Goal: Task Accomplishment & Management: Manage account settings

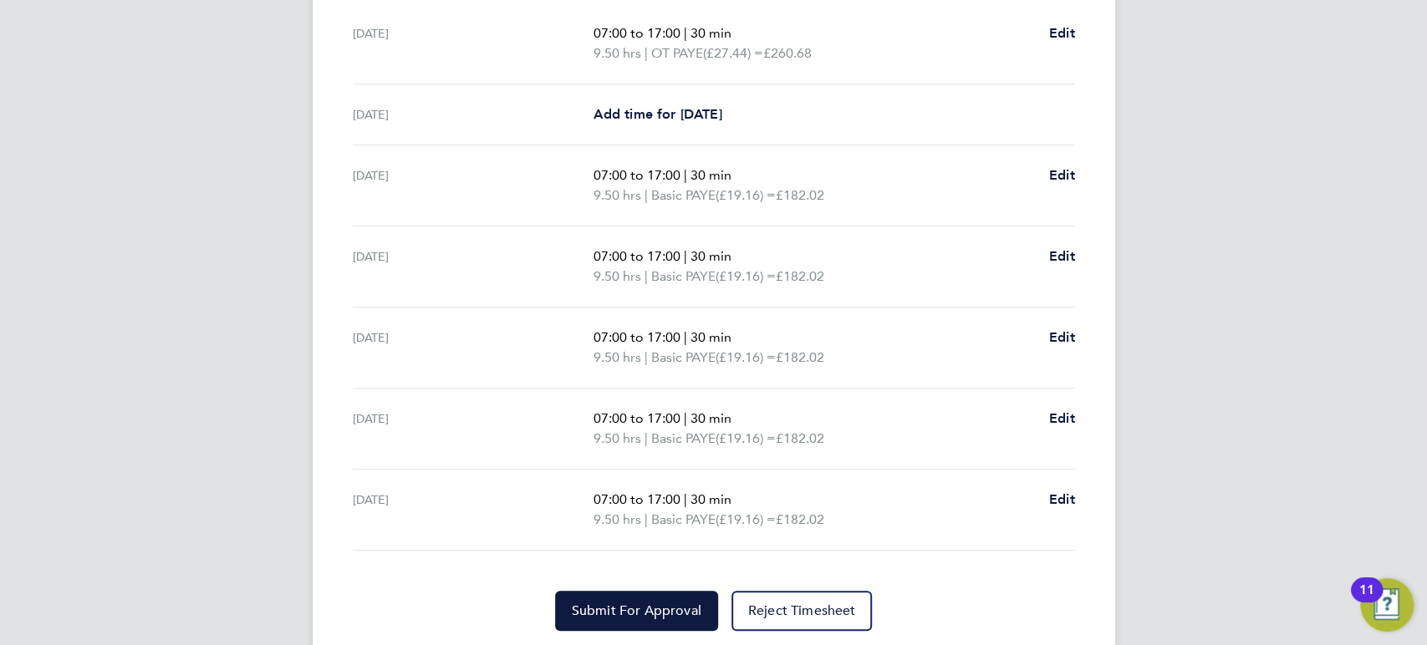
scroll to position [610, 0]
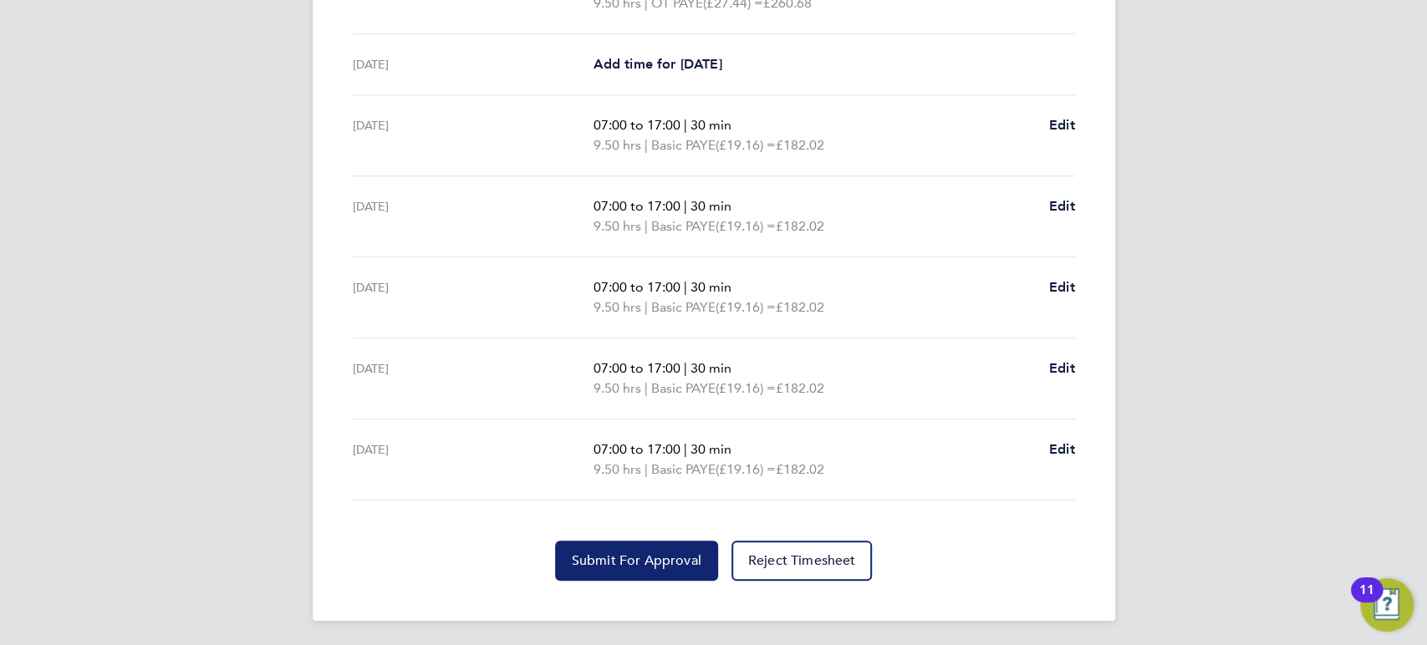
click at [607, 553] on span "Submit For Approval" at bounding box center [637, 560] width 130 height 17
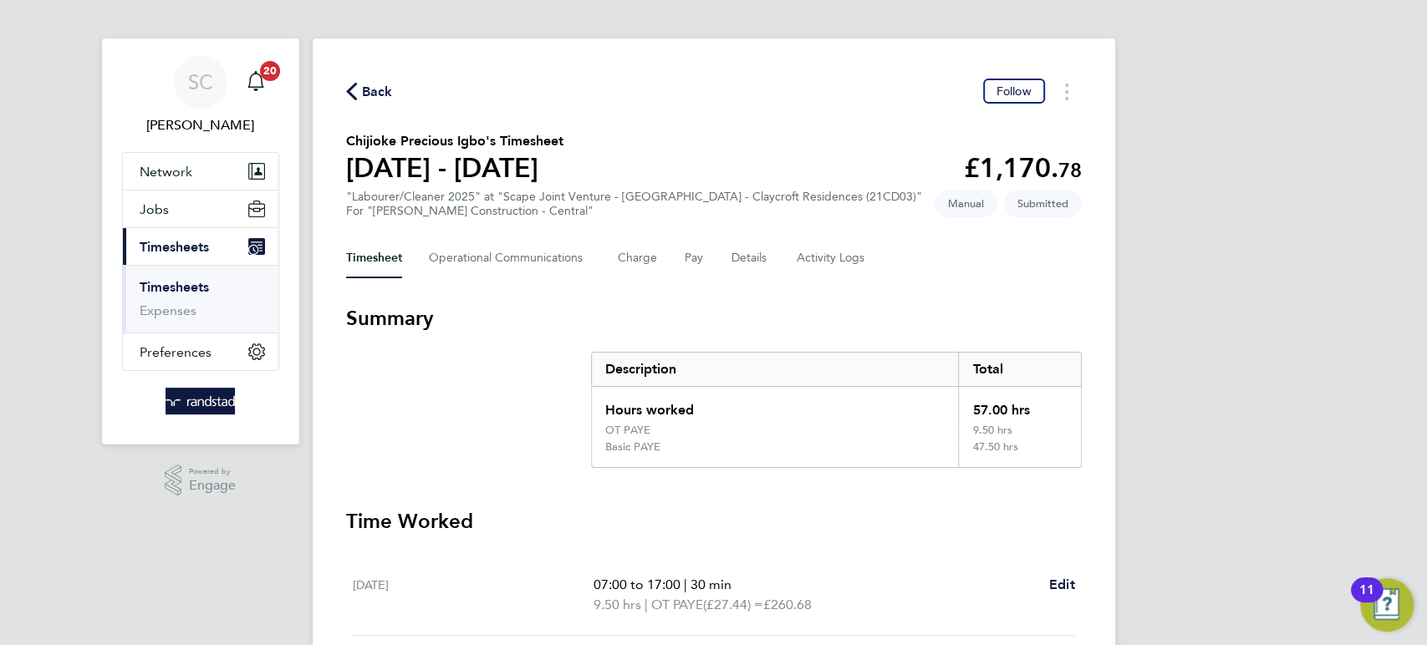
scroll to position [0, 0]
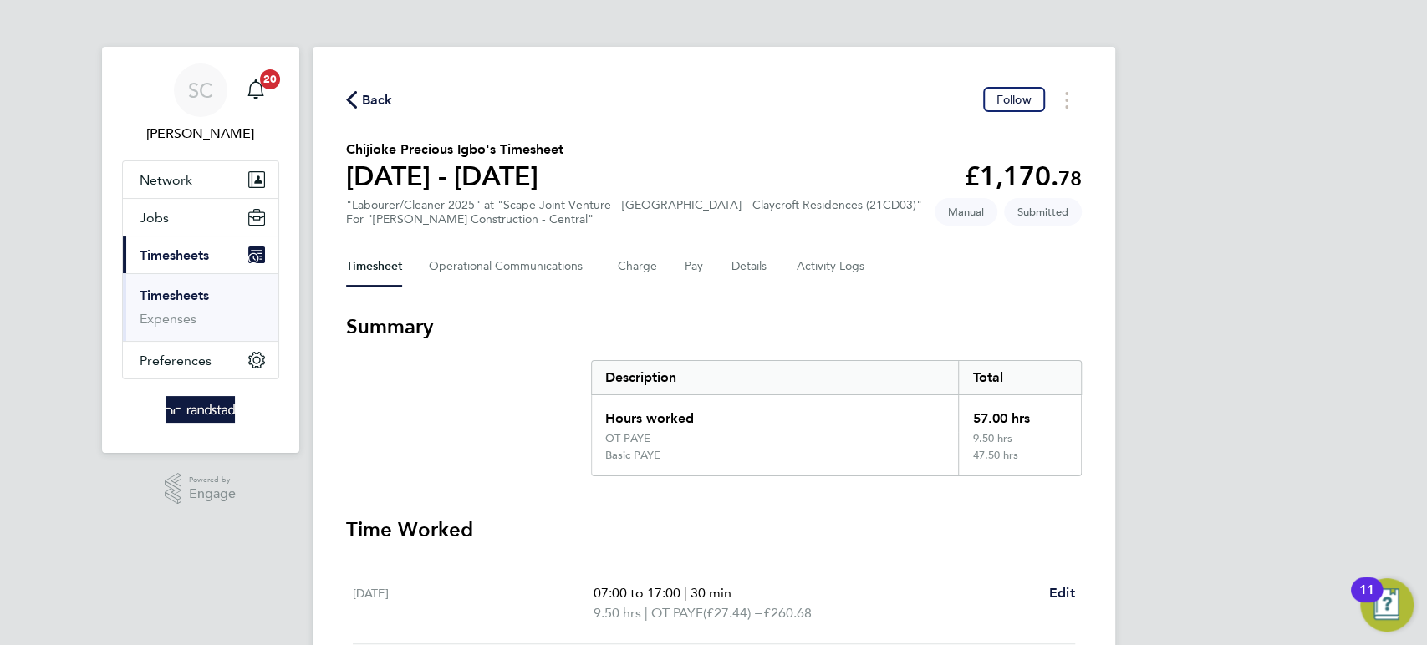
click at [382, 98] on span "Back" at bounding box center [377, 100] width 31 height 20
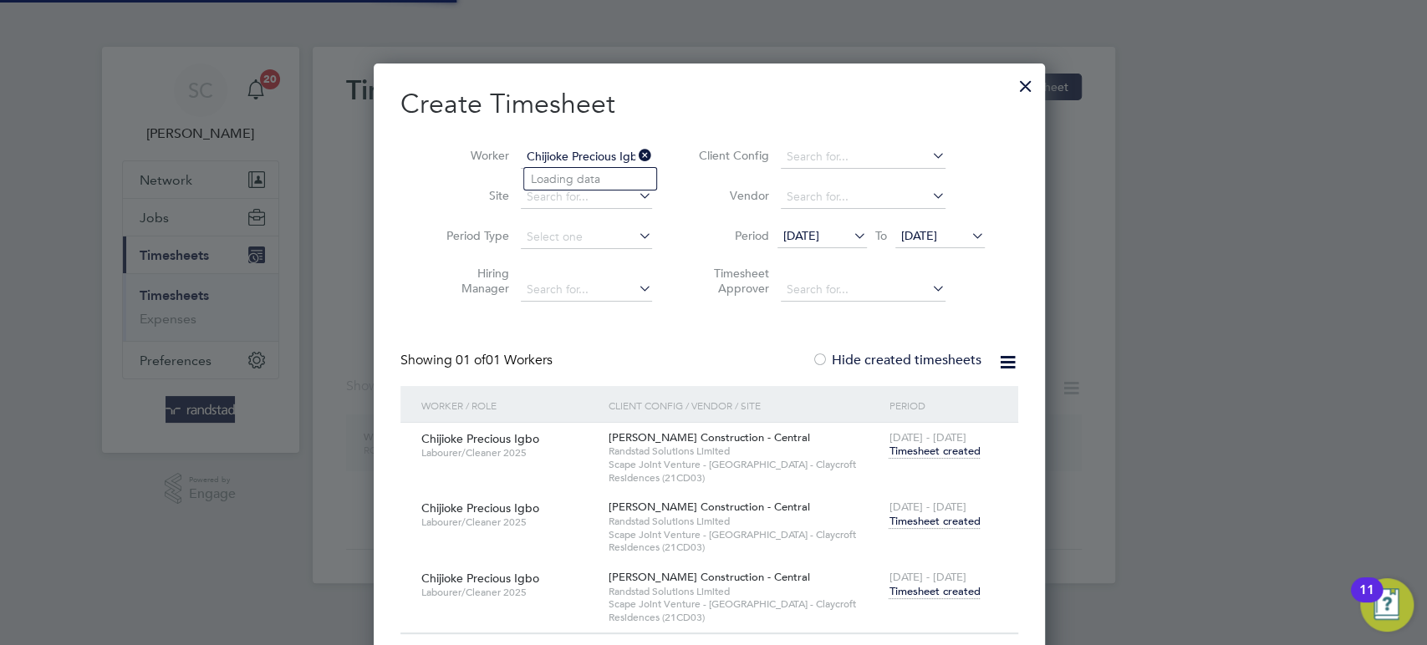
scroll to position [8, 8]
click at [579, 160] on input "Chijioke Precious Igbo" at bounding box center [586, 156] width 131 height 23
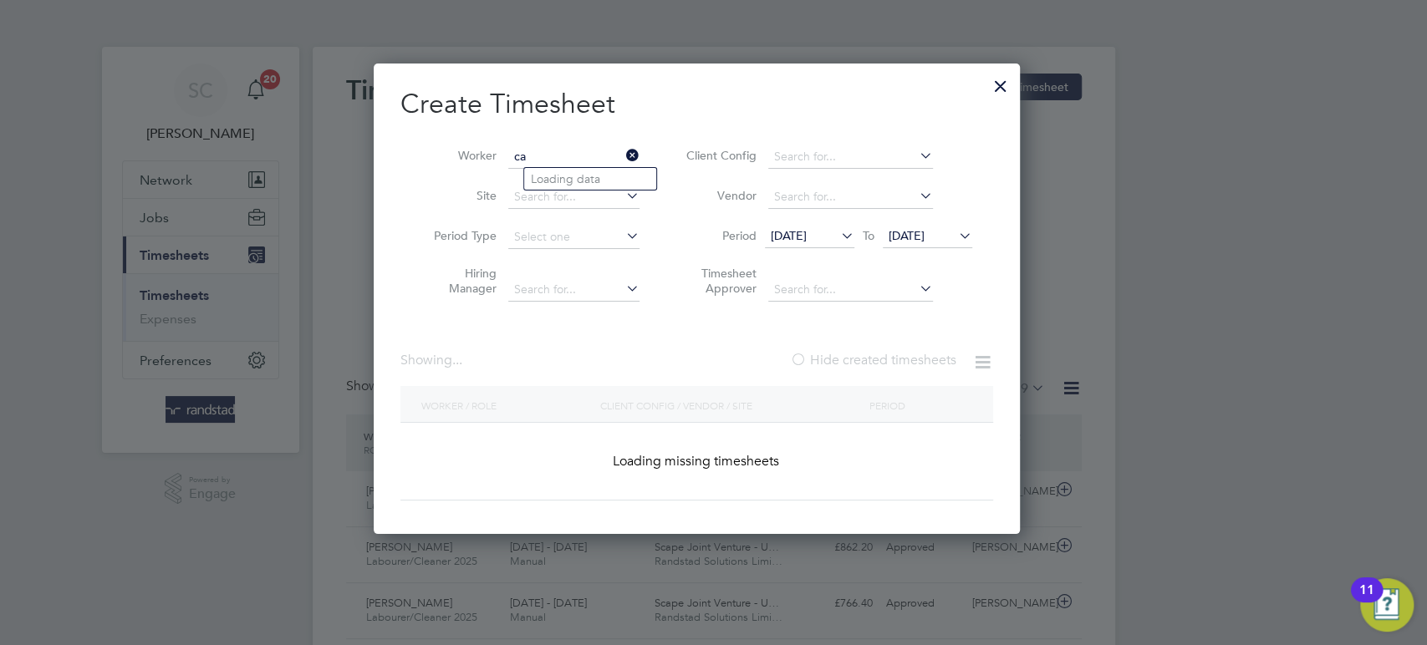
scroll to position [0, 0]
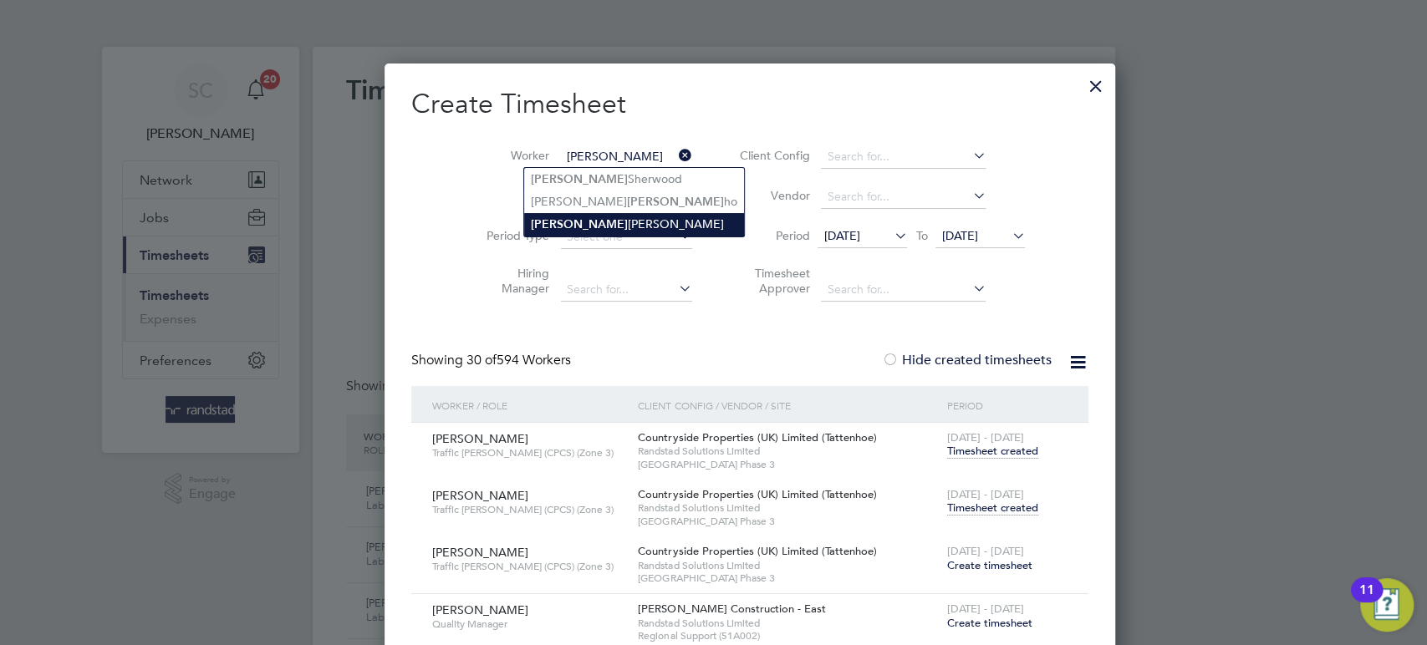
click at [612, 226] on li "[PERSON_NAME]" at bounding box center [634, 224] width 220 height 23
type input "[PERSON_NAME]"
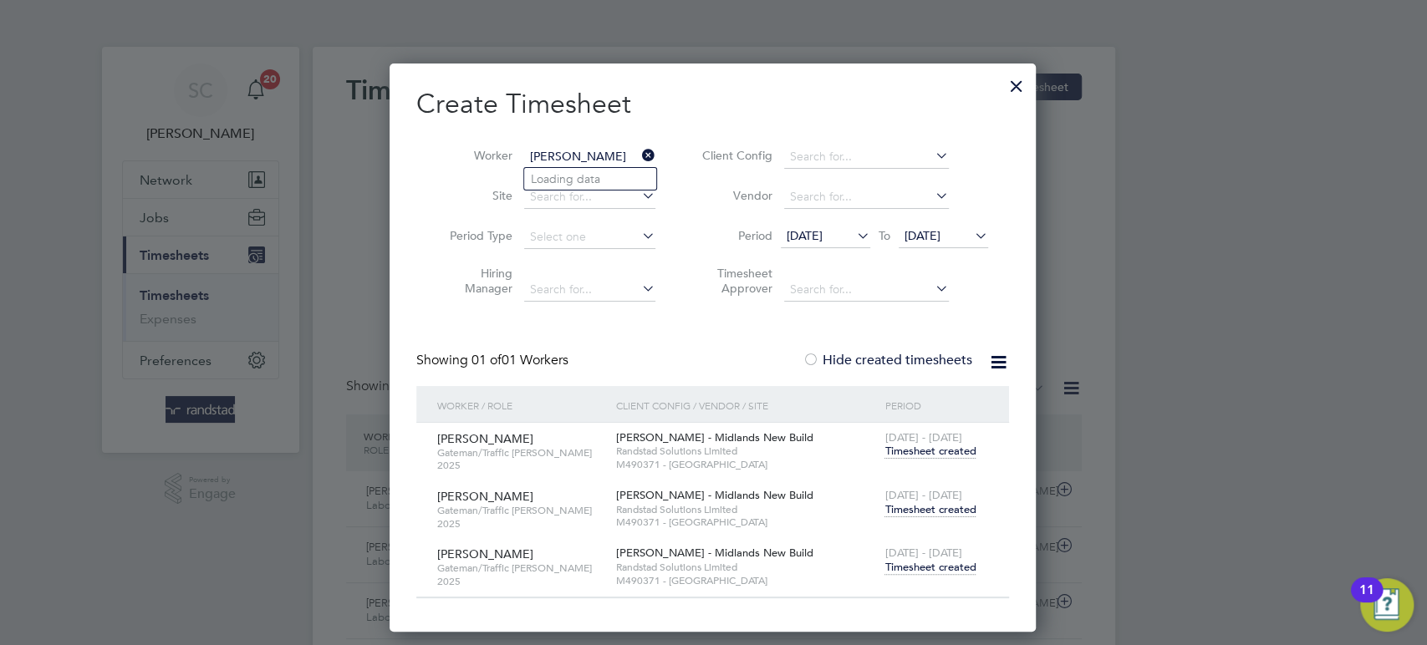
click at [930, 565] on span "Timesheet created" at bounding box center [929, 567] width 91 height 15
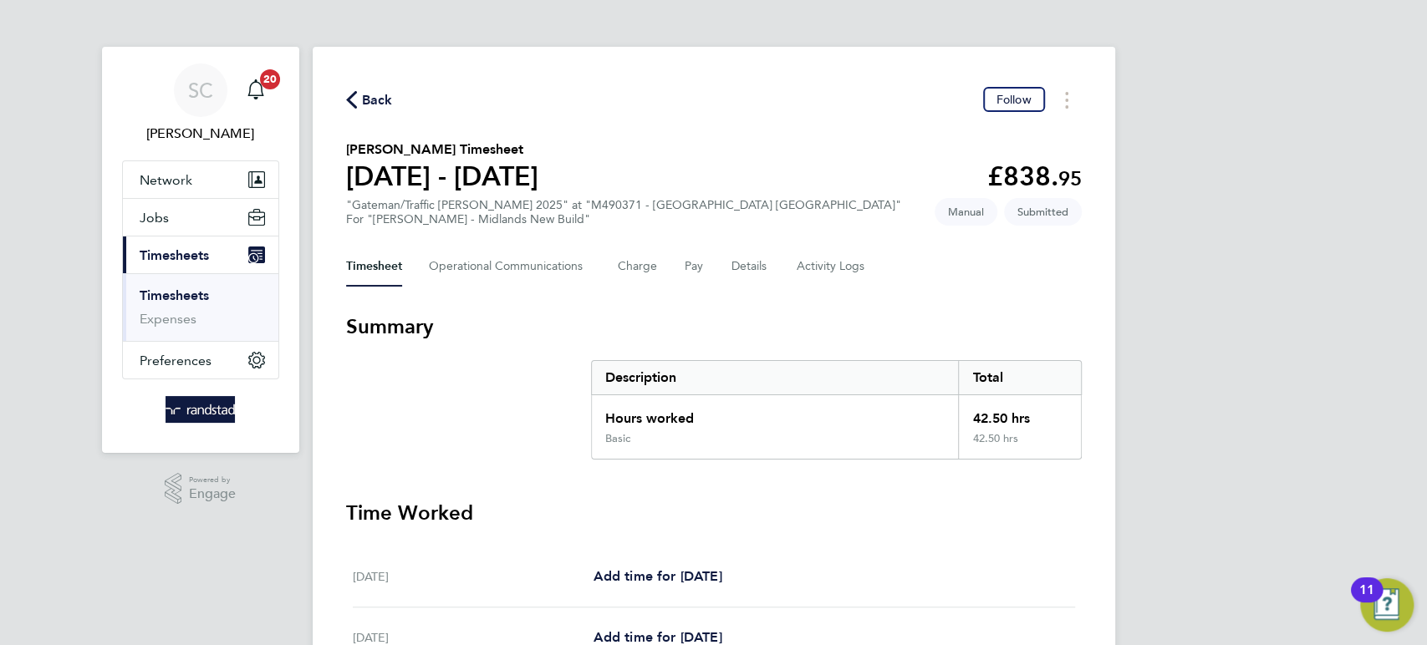
click at [381, 103] on span "Back" at bounding box center [377, 100] width 31 height 20
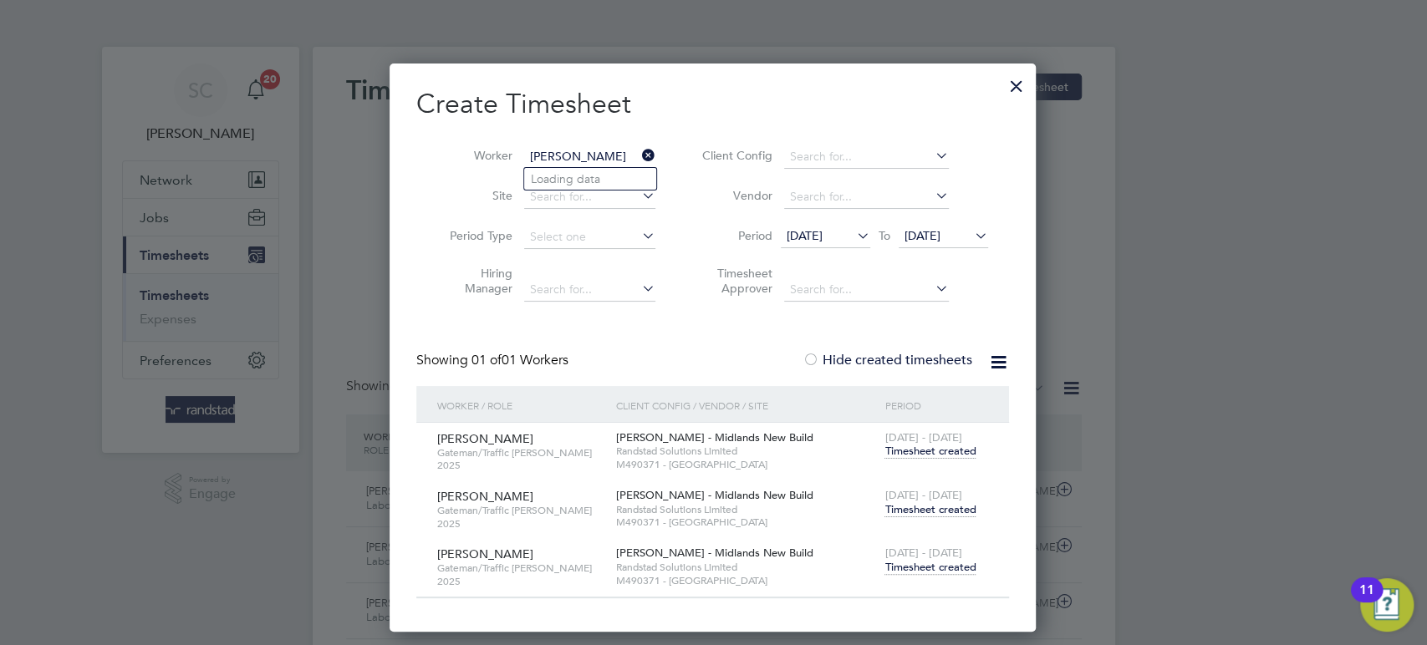
click at [566, 161] on input "[PERSON_NAME]" at bounding box center [589, 156] width 131 height 23
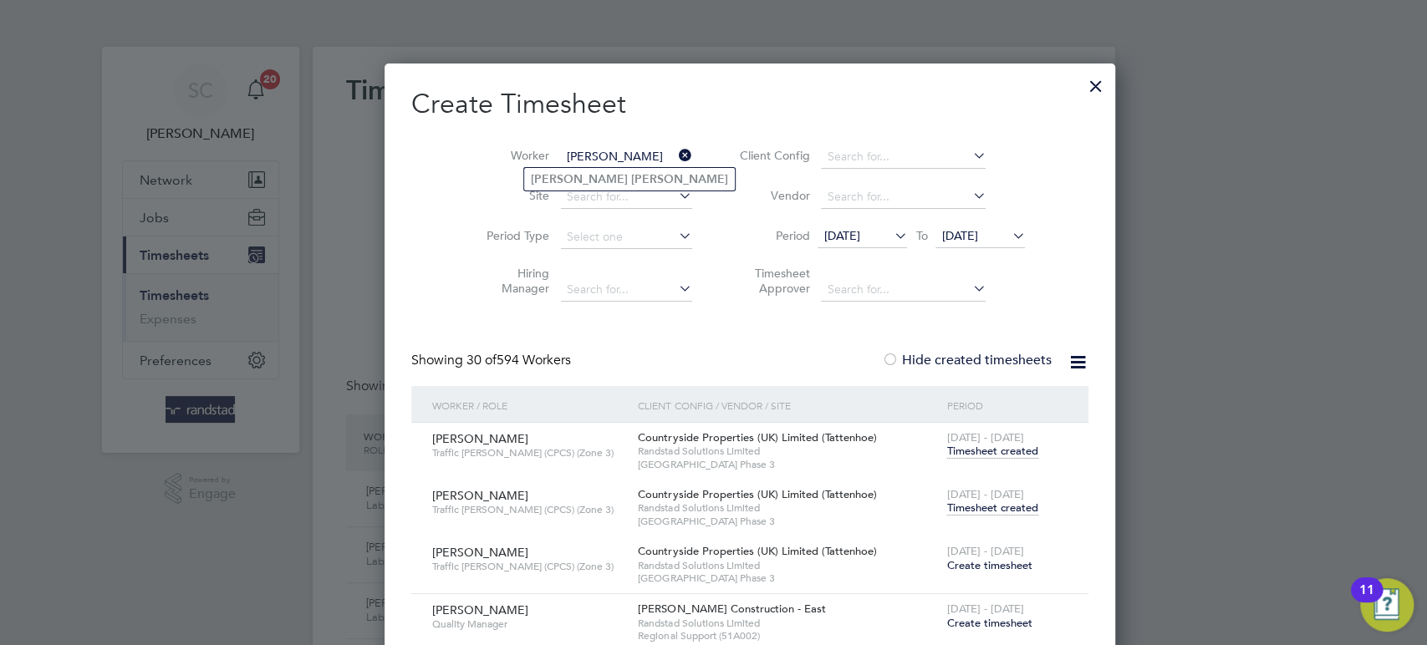
type input "[PERSON_NAME]"
